Goal: Navigation & Orientation: Find specific page/section

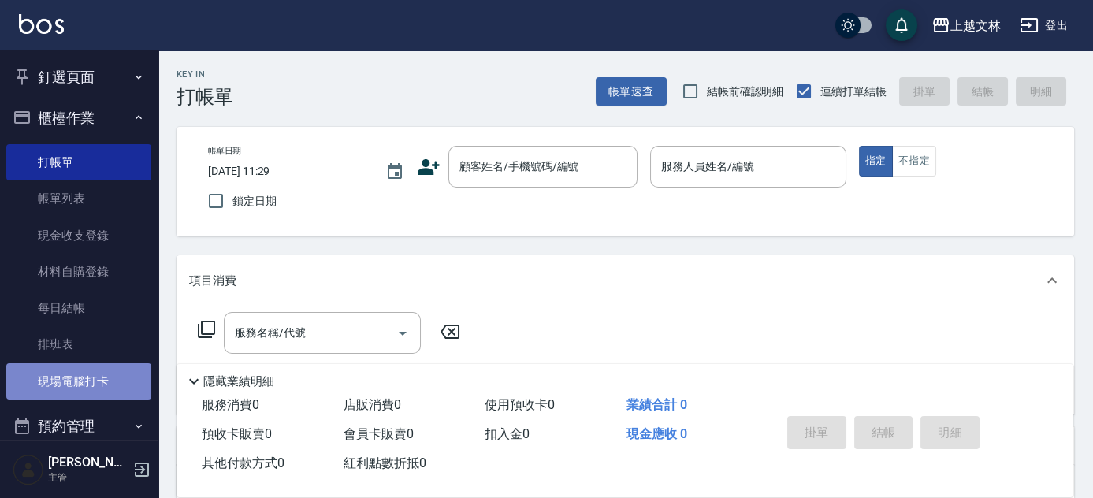
click at [93, 384] on link "現場電腦打卡" at bounding box center [78, 381] width 145 height 36
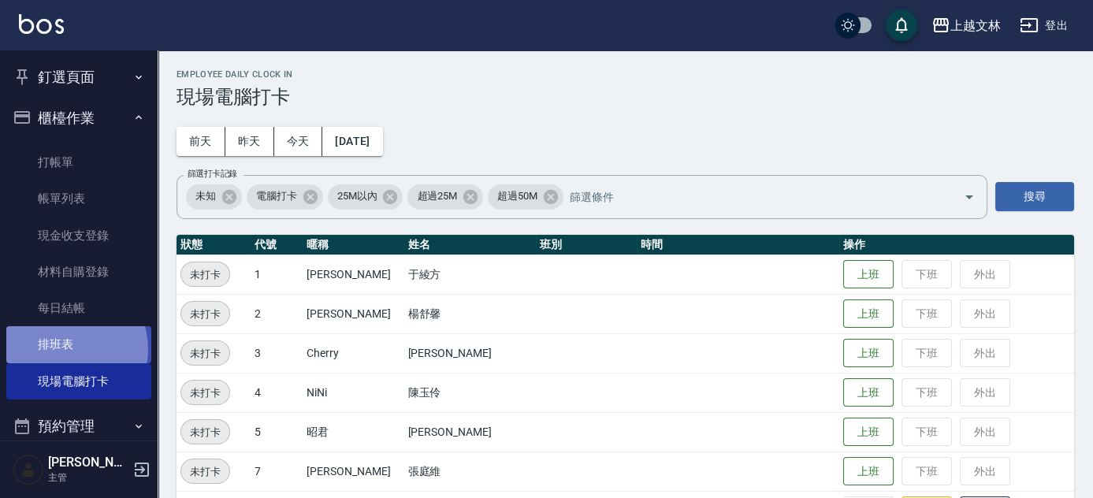
click at [63, 349] on link "排班表" at bounding box center [78, 344] width 145 height 36
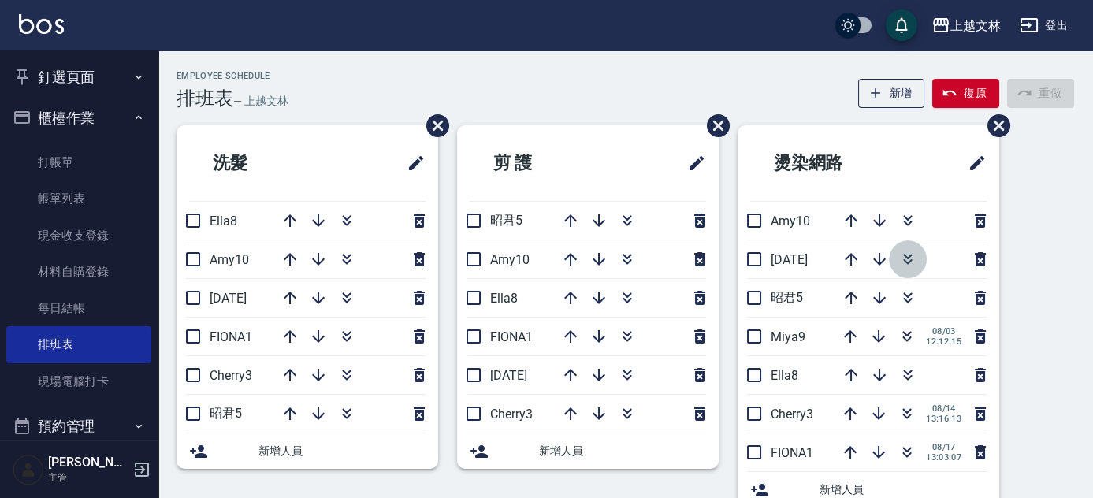
click at [906, 256] on icon "button" at bounding box center [907, 257] width 9 height 6
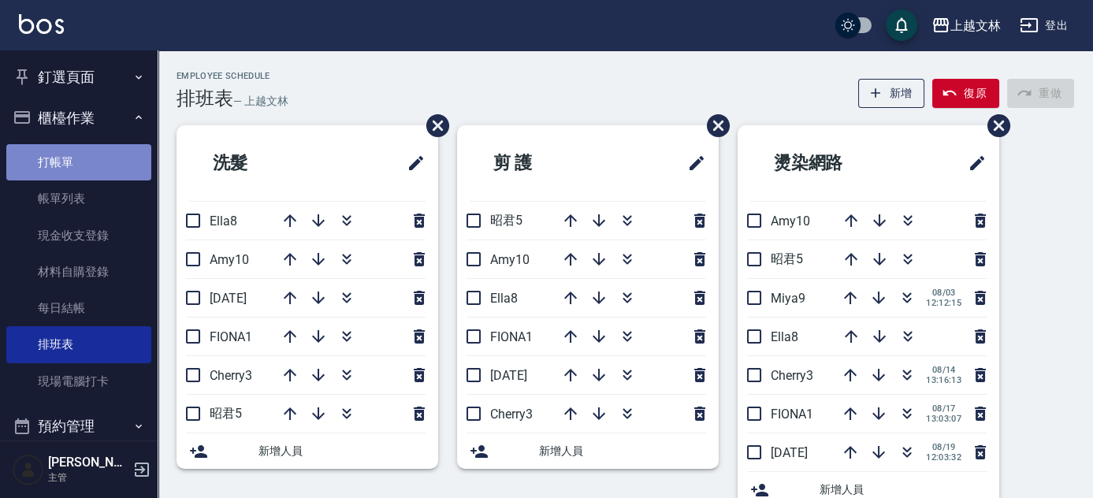
click at [102, 165] on link "打帳單" at bounding box center [78, 162] width 145 height 36
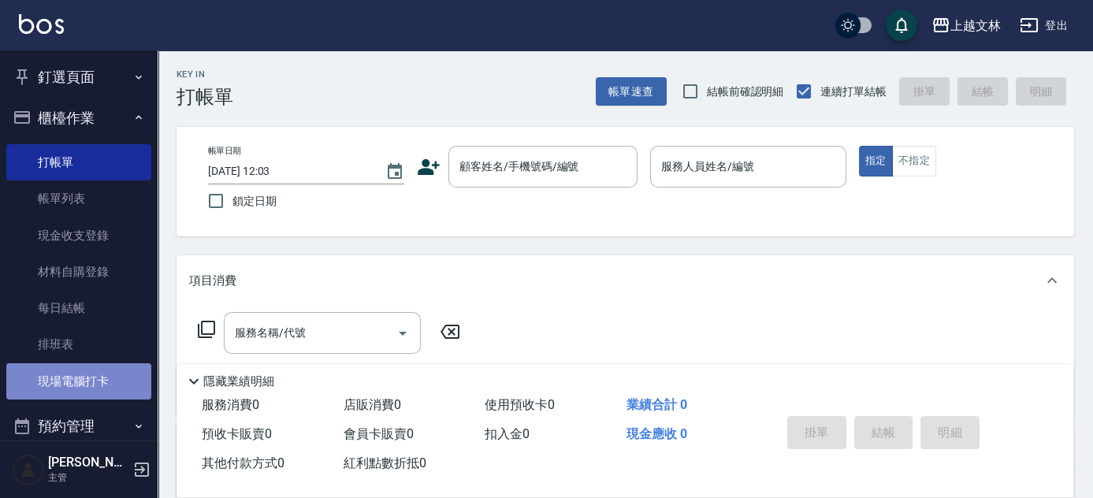
click at [90, 385] on link "現場電腦打卡" at bounding box center [78, 381] width 145 height 36
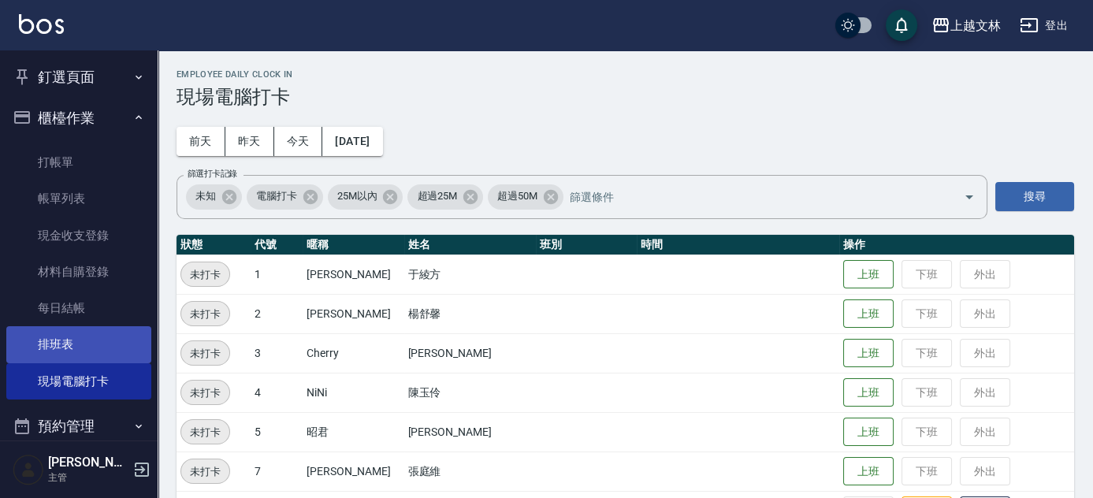
click at [77, 342] on link "排班表" at bounding box center [78, 344] width 145 height 36
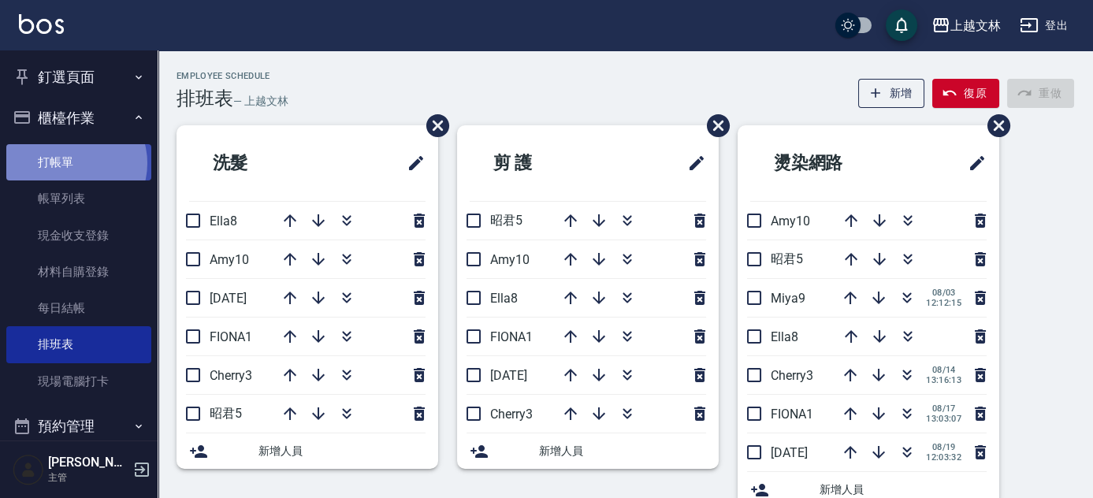
click at [70, 163] on link "打帳單" at bounding box center [78, 162] width 145 height 36
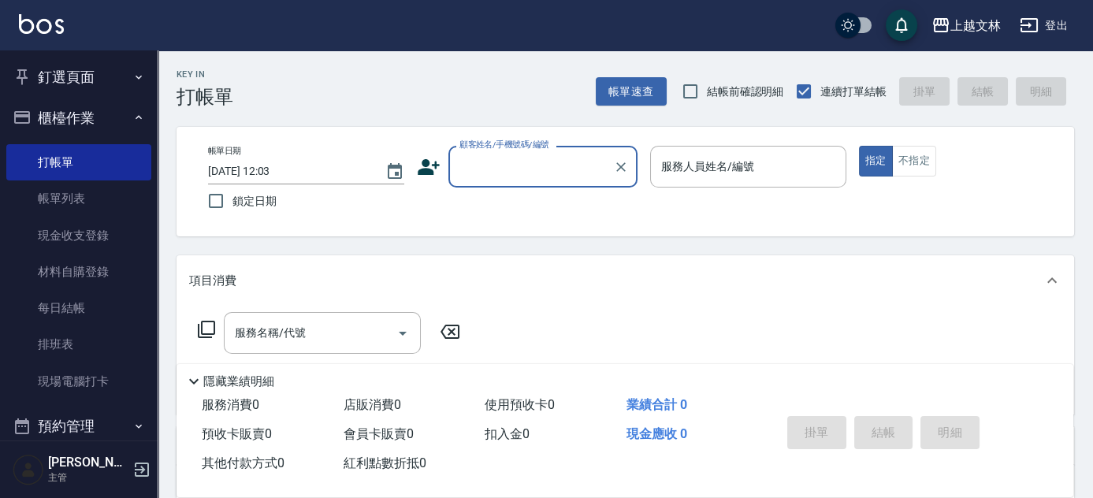
click at [121, 112] on button "櫃檯作業" at bounding box center [78, 118] width 145 height 41
